Goal: Task Accomplishment & Management: Use online tool/utility

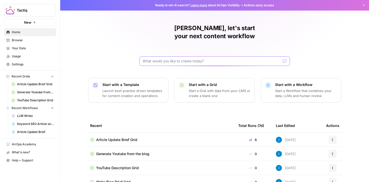
click at [162, 58] on input "text" at bounding box center [212, 60] width 138 height 5
click at [27, 40] on span "Browse" at bounding box center [33, 40] width 42 height 5
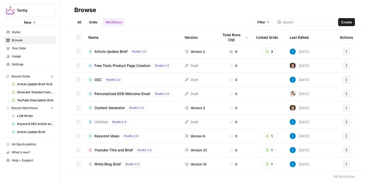
click at [304, 19] on div at bounding box center [305, 22] width 61 height 8
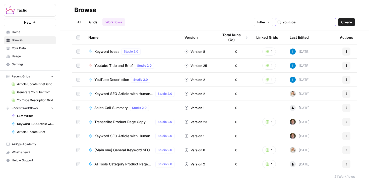
type input "youtube"
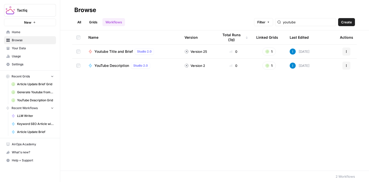
click at [115, 51] on span "Youtube Title and Brief" at bounding box center [113, 51] width 38 height 5
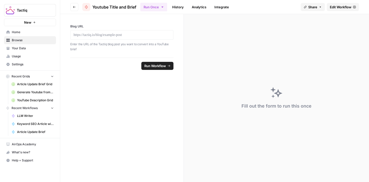
click at [336, 6] on span "Edit Workflow" at bounding box center [341, 7] width 22 height 5
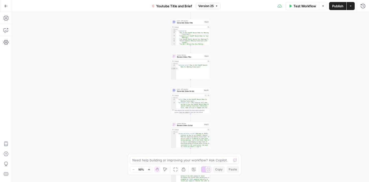
click at [300, 11] on div "Test Workflow Options Publish Actions Run History" at bounding box center [294, 6] width 149 height 12
click at [301, 7] on span "Test Workflow" at bounding box center [304, 6] width 23 height 5
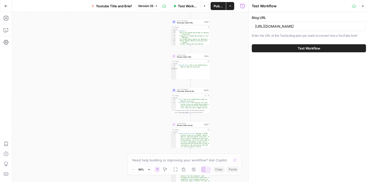
click at [298, 48] on span "Test Workflow" at bounding box center [309, 48] width 23 height 5
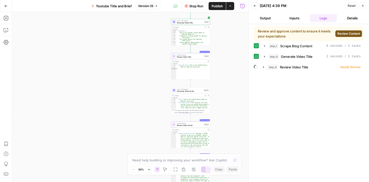
click at [166, 162] on div "Need help building or improving your workflow? Ask Copilot." at bounding box center [184, 160] width 109 height 8
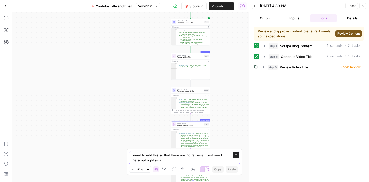
type textarea "i need to edit this so that there are no reviews. i just need the script right …"
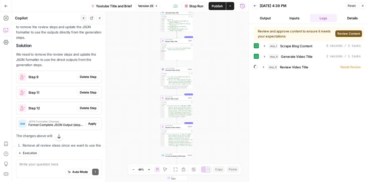
scroll to position [130, 0]
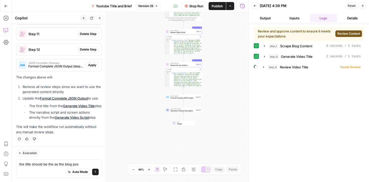
type textarea "the title should be the as the blog post"
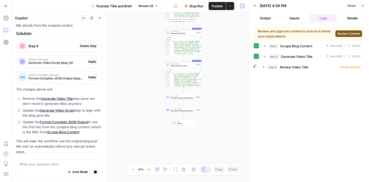
scroll to position [280, 0]
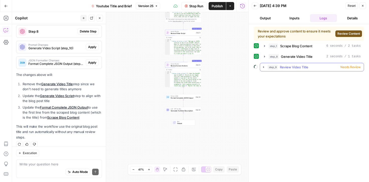
click at [348, 67] on span "Needs Review" at bounding box center [350, 67] width 20 height 5
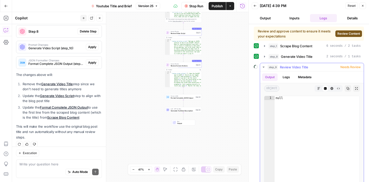
click at [348, 67] on span "Needs Review" at bounding box center [350, 67] width 20 height 5
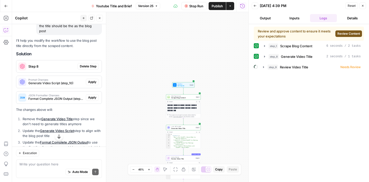
scroll to position [236, 0]
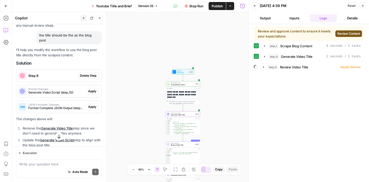
click at [85, 73] on span "Delete Step" at bounding box center [88, 75] width 17 height 5
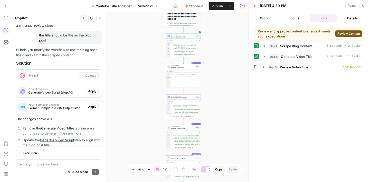
click at [89, 89] on span "Apply" at bounding box center [92, 91] width 8 height 5
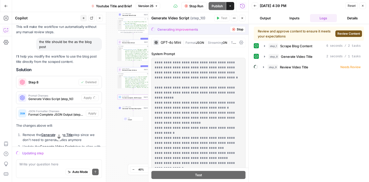
scroll to position [230, 0]
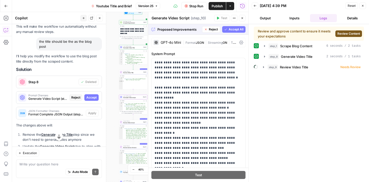
click at [91, 95] on span "Accept" at bounding box center [91, 97] width 10 height 5
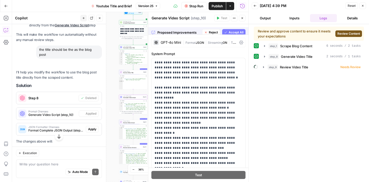
scroll to position [238, 0]
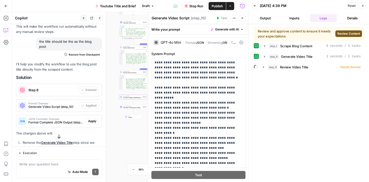
click at [91, 119] on span "Apply" at bounding box center [92, 121] width 8 height 5
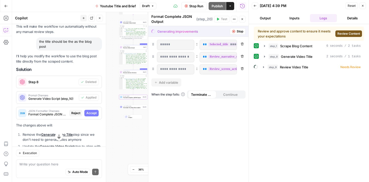
click at [90, 111] on span "Accept" at bounding box center [91, 113] width 10 height 5
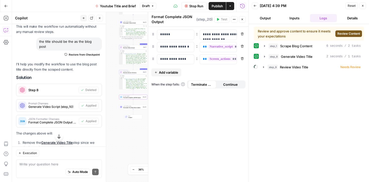
scroll to position [297, 0]
